Goal: Find specific page/section: Locate item on page

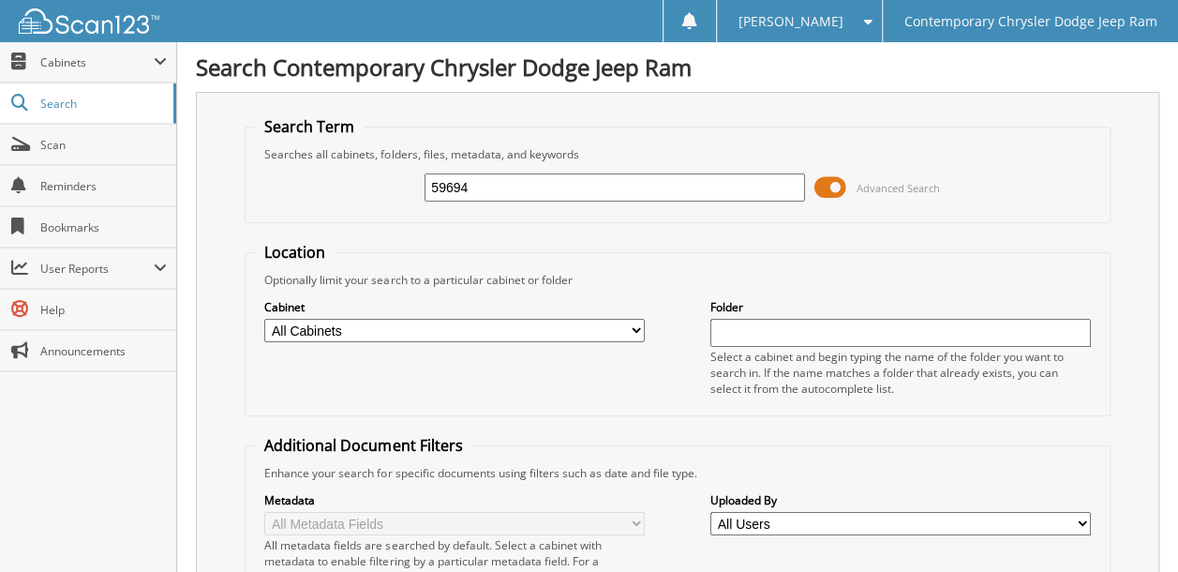
type input "59694"
click at [516, 322] on select "All Cabinets ACCOUNTING ACCOUNTS PAYABLE 2012 ACCOUNTS PAYABLE 2013 ACCOUNTS PA…" at bounding box center [454, 330] width 381 height 23
select select "50764"
click at [264, 319] on select "All Cabinets ACCOUNTING ACCOUNTS PAYABLE 2012 ACCOUNTS PAYABLE 2013 ACCOUNTS PA…" at bounding box center [454, 330] width 381 height 23
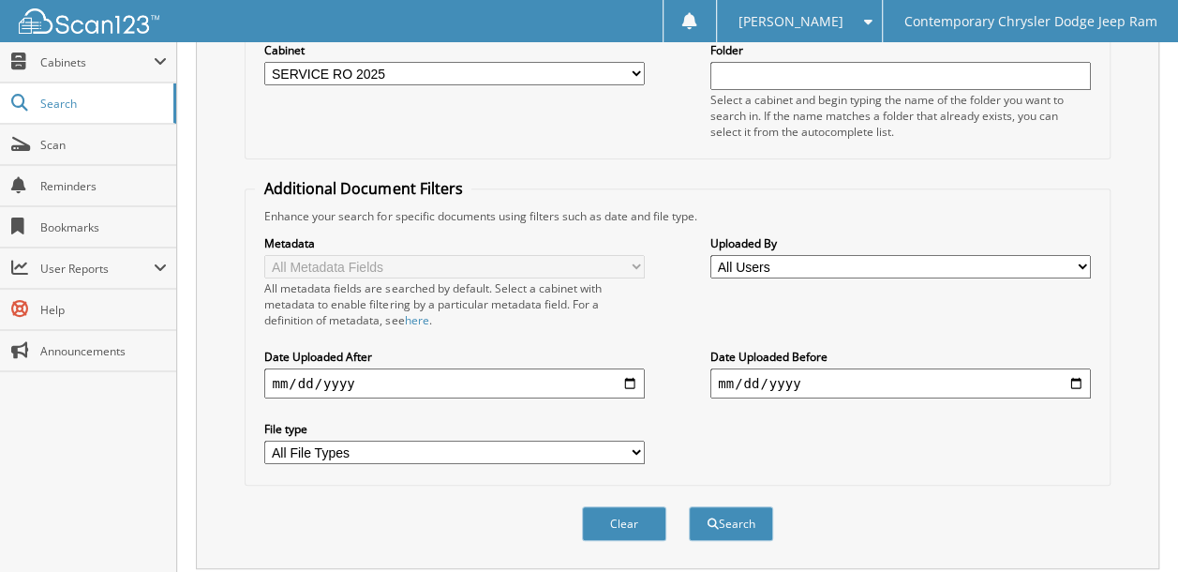
scroll to position [291, 0]
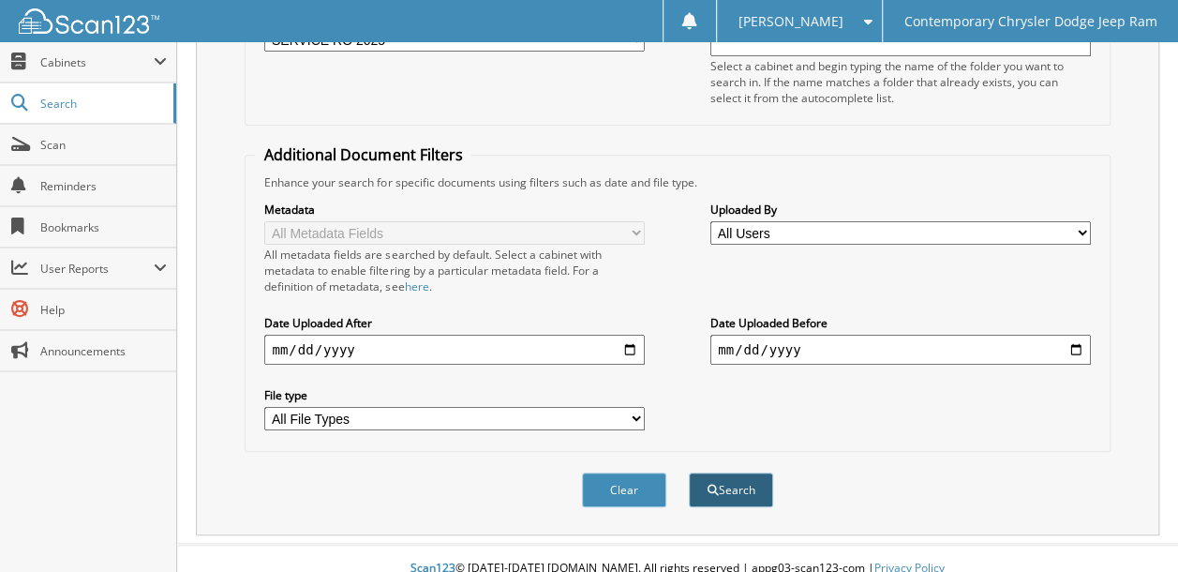
click at [763, 472] on button "Search" at bounding box center [731, 489] width 84 height 35
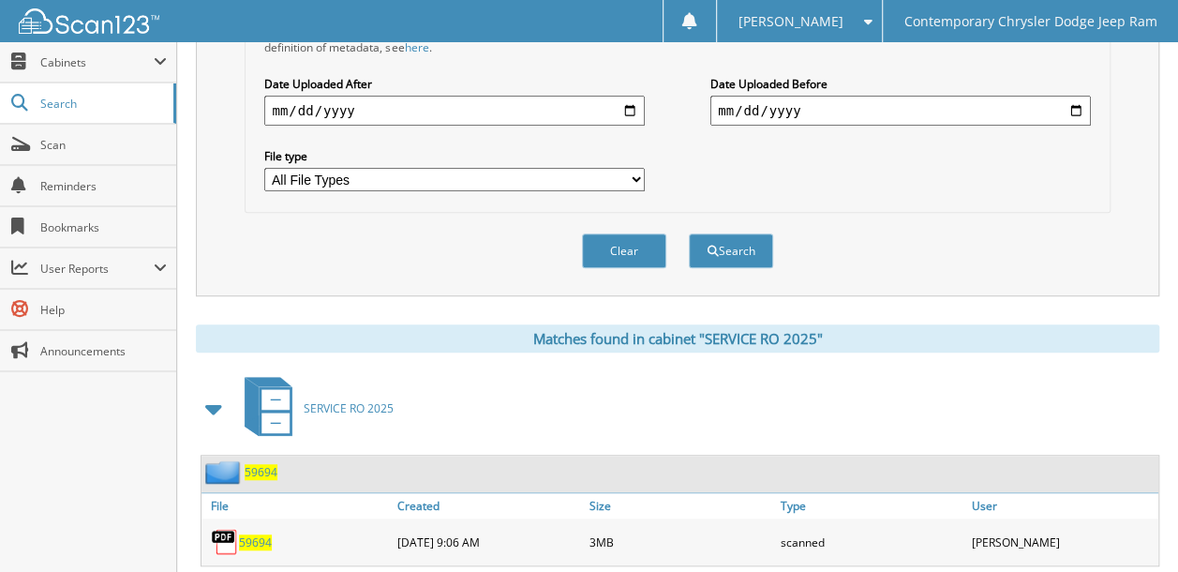
scroll to position [559, 0]
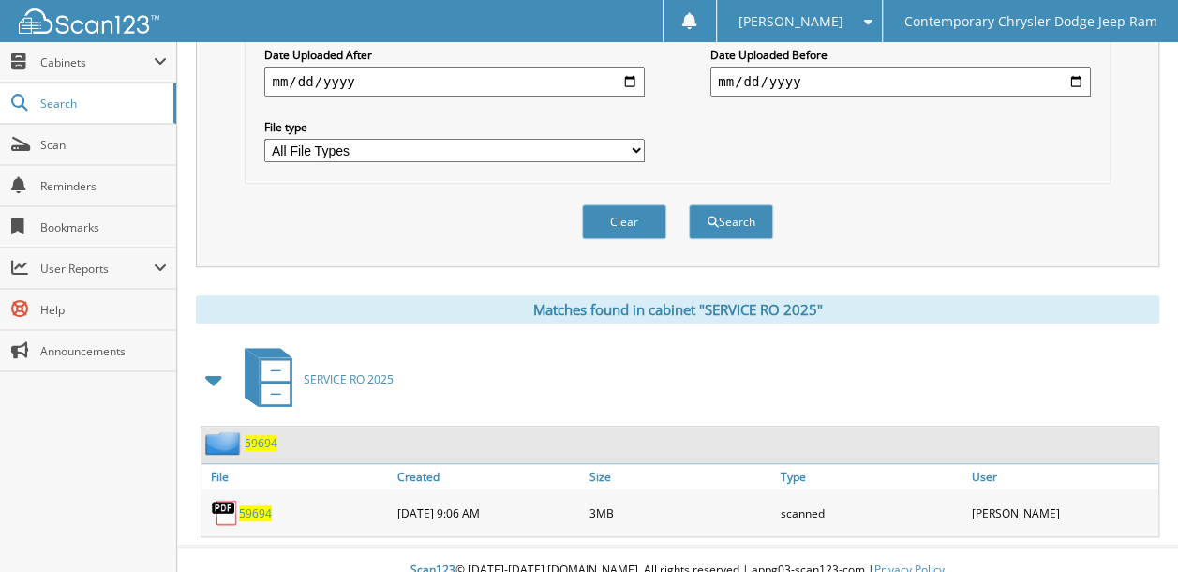
click at [266, 435] on span "59694" at bounding box center [261, 443] width 33 height 16
